Goal: Task Accomplishment & Management: Manage account settings

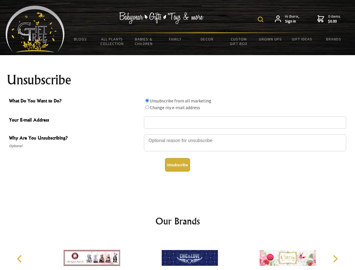
click at [261, 19] on img at bounding box center [261, 20] width 6 height 6
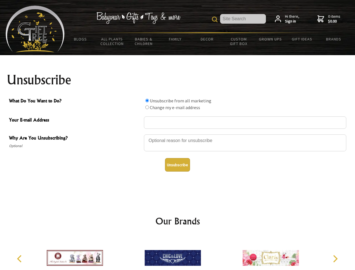
click at [178, 134] on div at bounding box center [245, 144] width 202 height 20
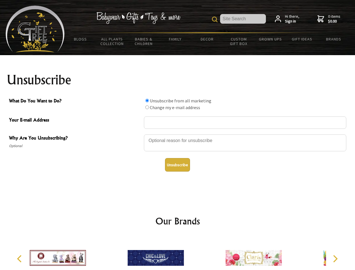
click at [147, 100] on input "What Do You Want to Do?" at bounding box center [147, 101] width 4 height 4
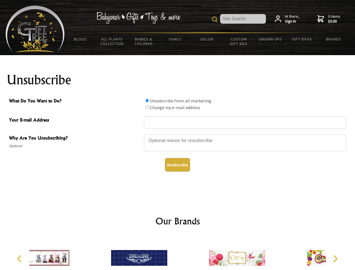
click at [147, 107] on input "What Do You Want to Do?" at bounding box center [147, 107] width 4 height 4
radio input "true"
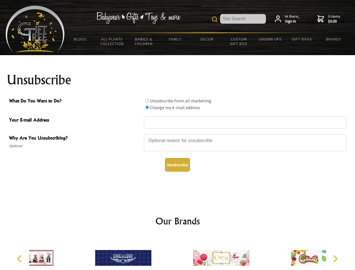
click at [177, 165] on button "Unsubscribe" at bounding box center [177, 164] width 25 height 13
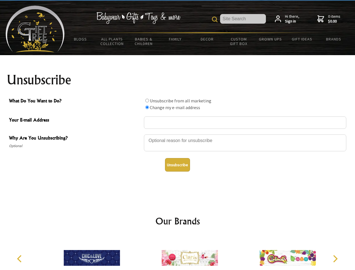
click at [20, 258] on icon "Previous" at bounding box center [19, 258] width 7 height 7
click at [335, 258] on icon "Next" at bounding box center [334, 258] width 7 height 7
